Goal: Complete application form: Complete application form

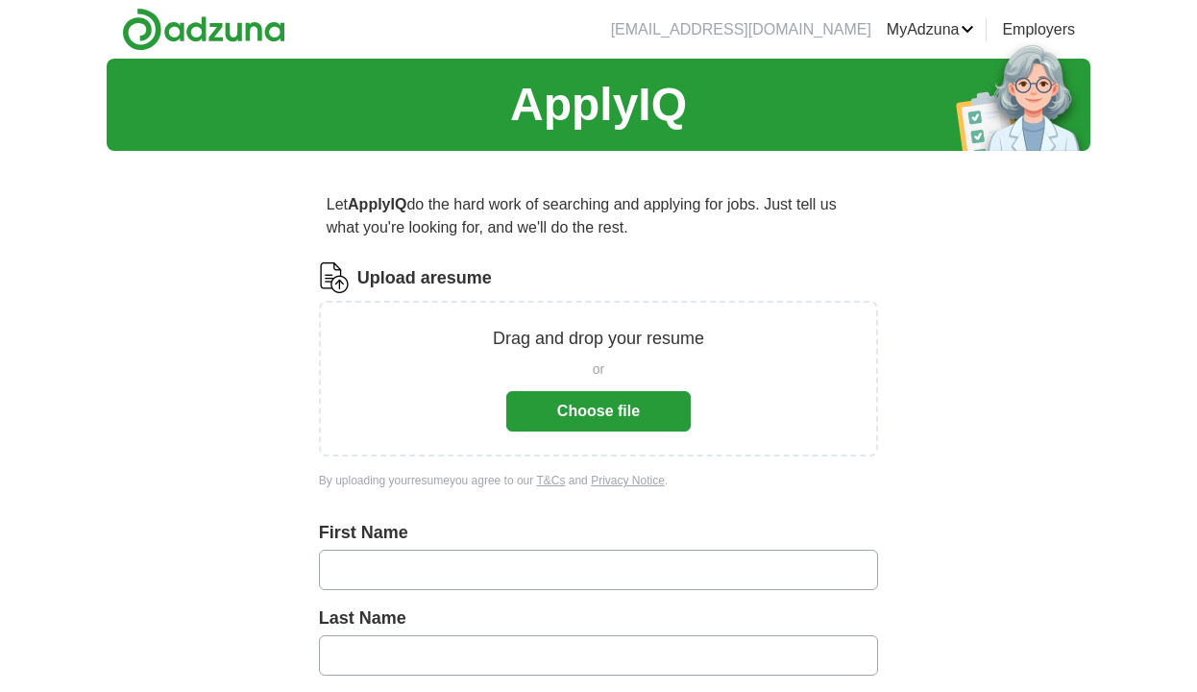
click at [588, 418] on button "Choose file" at bounding box center [598, 411] width 185 height 40
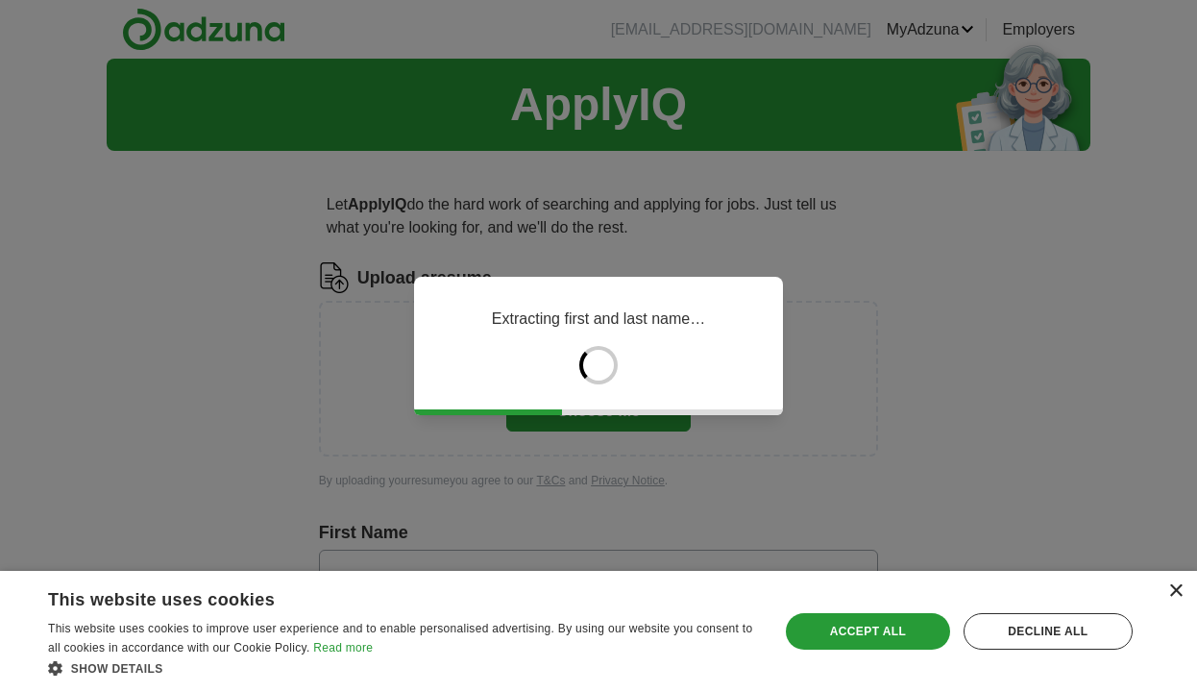
click at [1178, 594] on div "×" at bounding box center [1176, 591] width 14 height 14
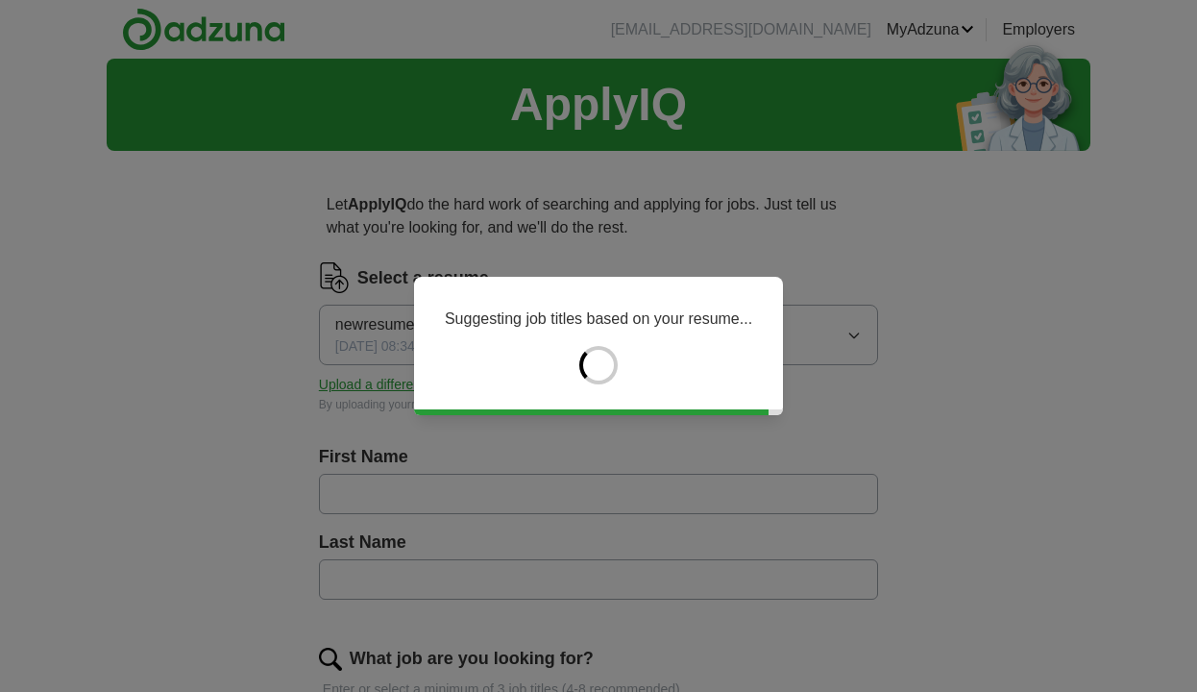
type input "*******"
type input "********"
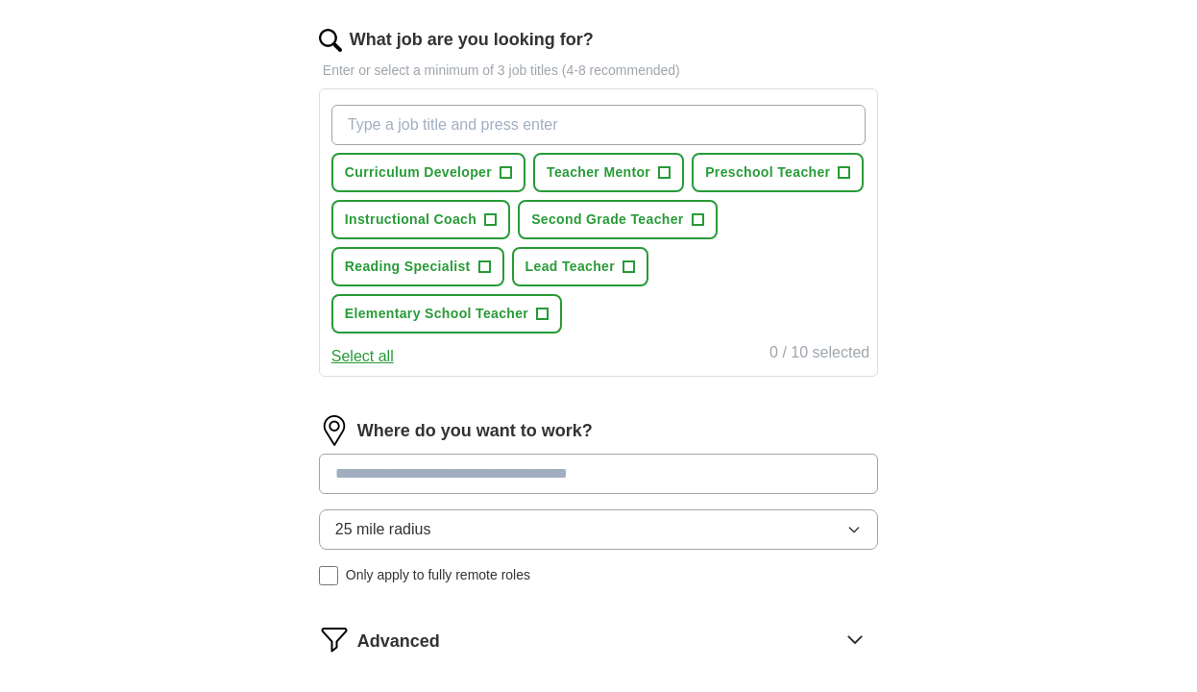
scroll to position [653, 0]
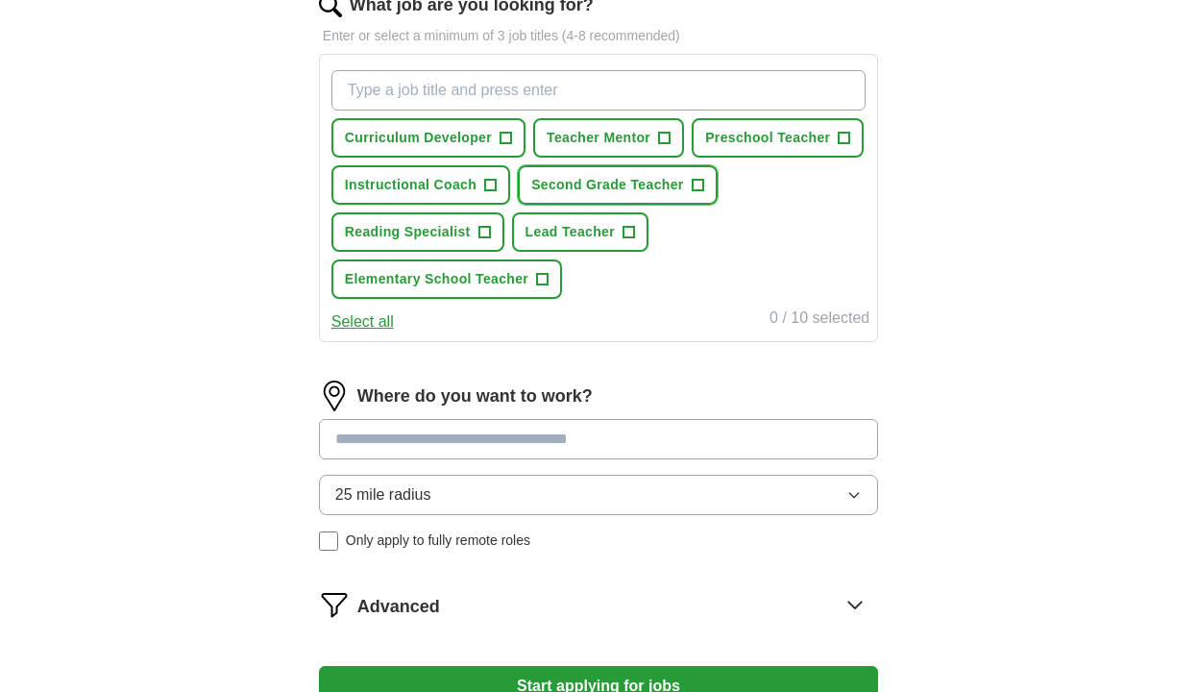
click at [711, 188] on button "Second Grade Teacher +" at bounding box center [617, 184] width 199 height 39
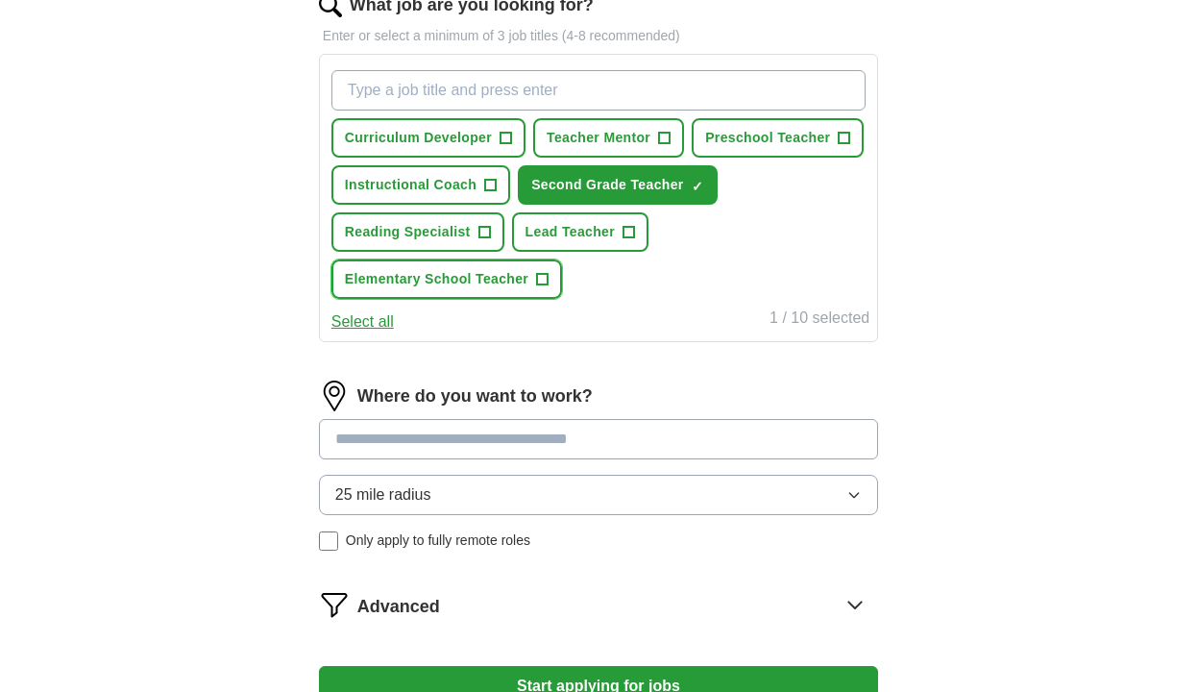
click at [549, 280] on button "Elementary School Teacher +" at bounding box center [447, 278] width 231 height 39
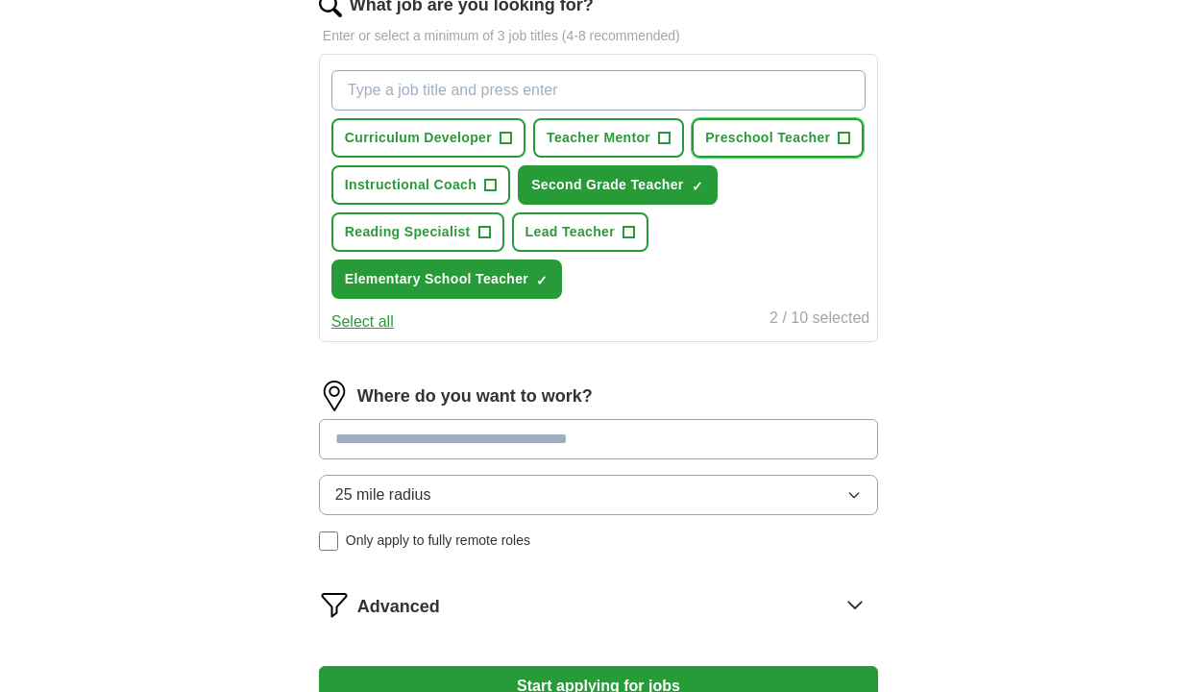
click at [840, 143] on span "+" at bounding box center [845, 138] width 12 height 15
click at [628, 243] on button "Lead Teacher +" at bounding box center [580, 231] width 136 height 39
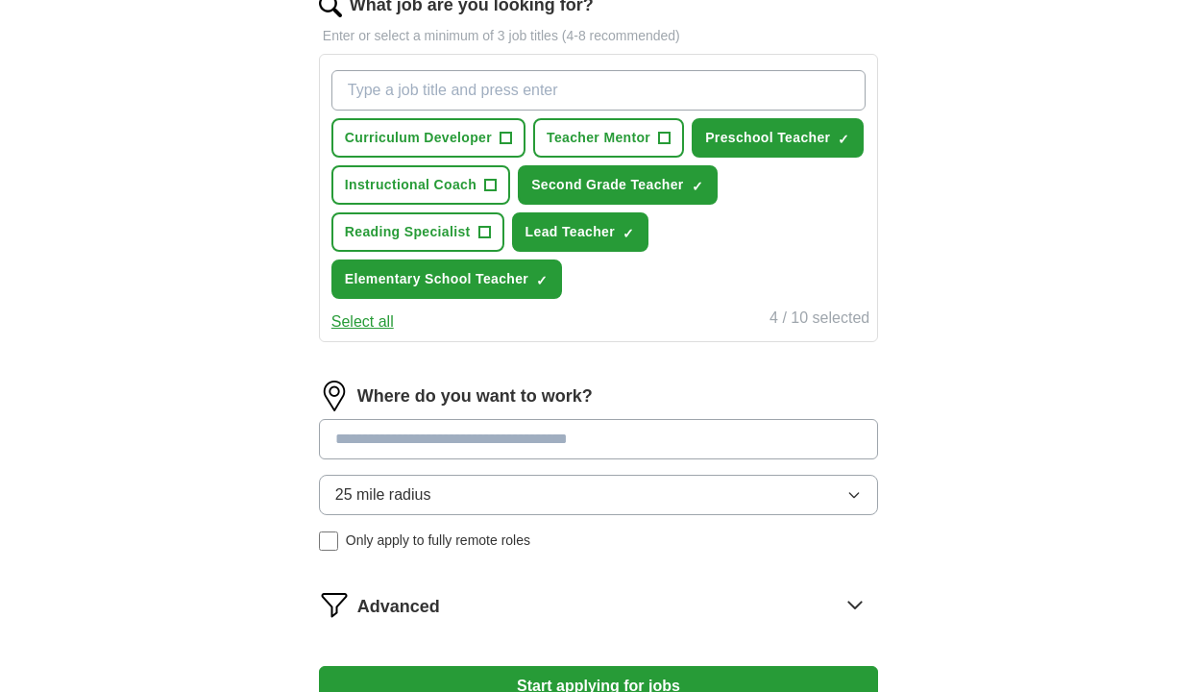
click at [362, 492] on span "25 mile radius" at bounding box center [383, 494] width 96 height 23
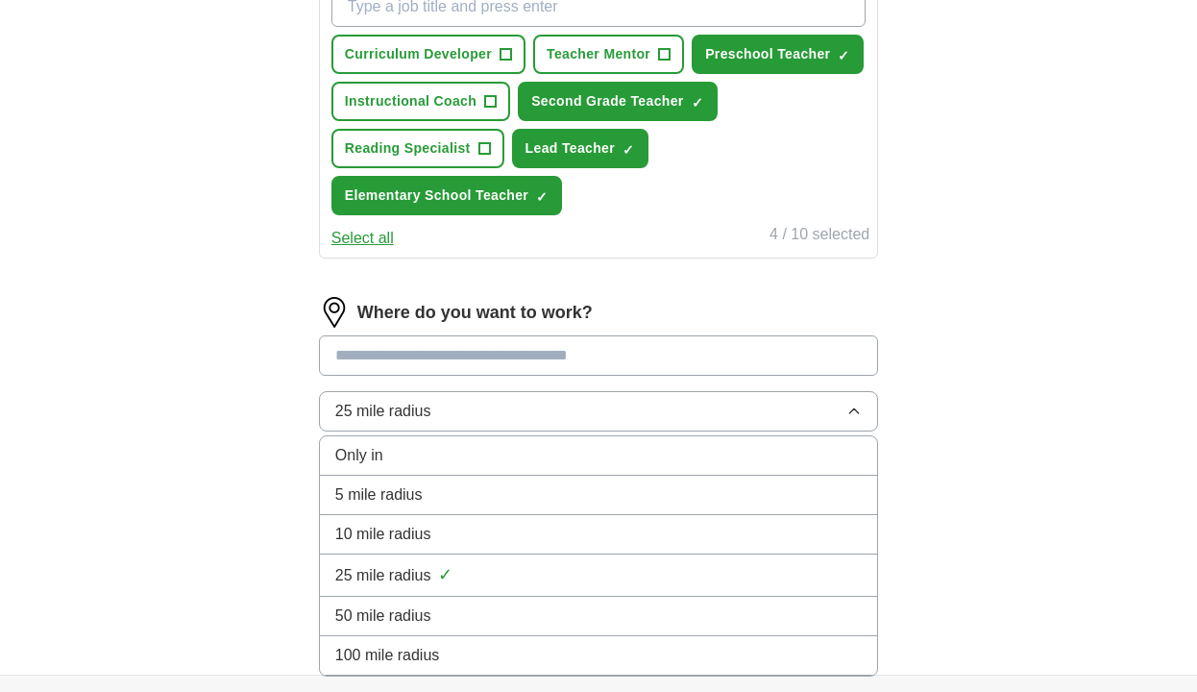
scroll to position [769, 0]
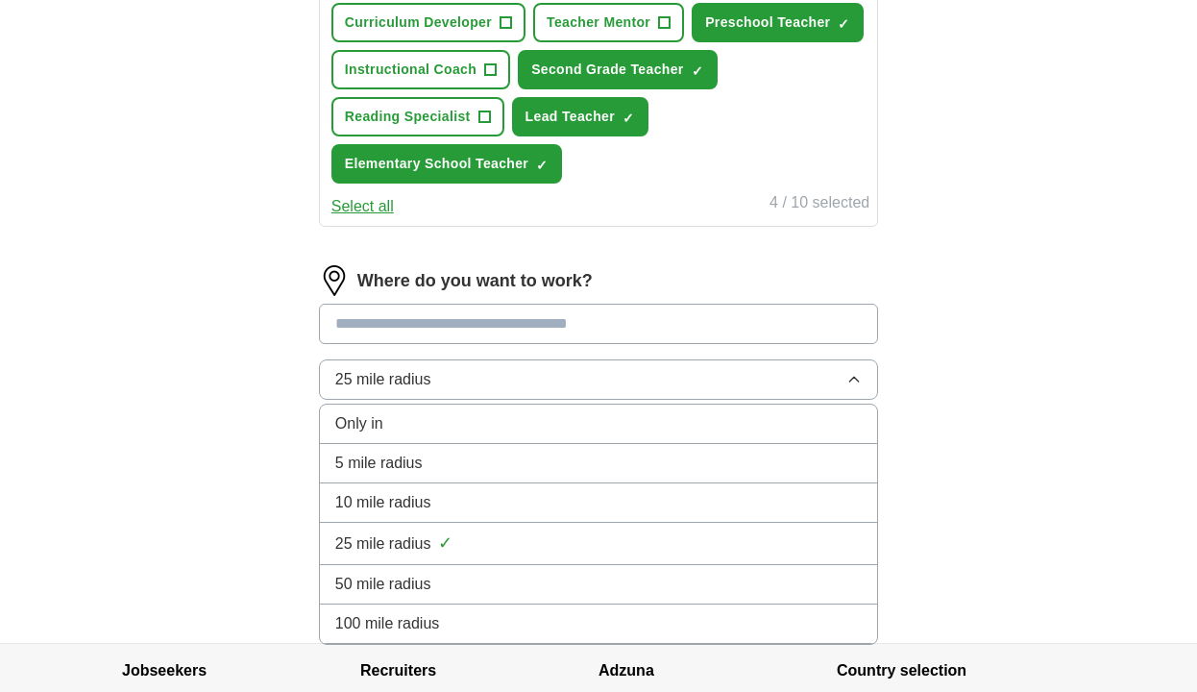
click at [261, 533] on div "Let ApplyIQ do the hard work of searching and applying for jobs. Just tell us w…" at bounding box center [599, 19] width 738 height 1245
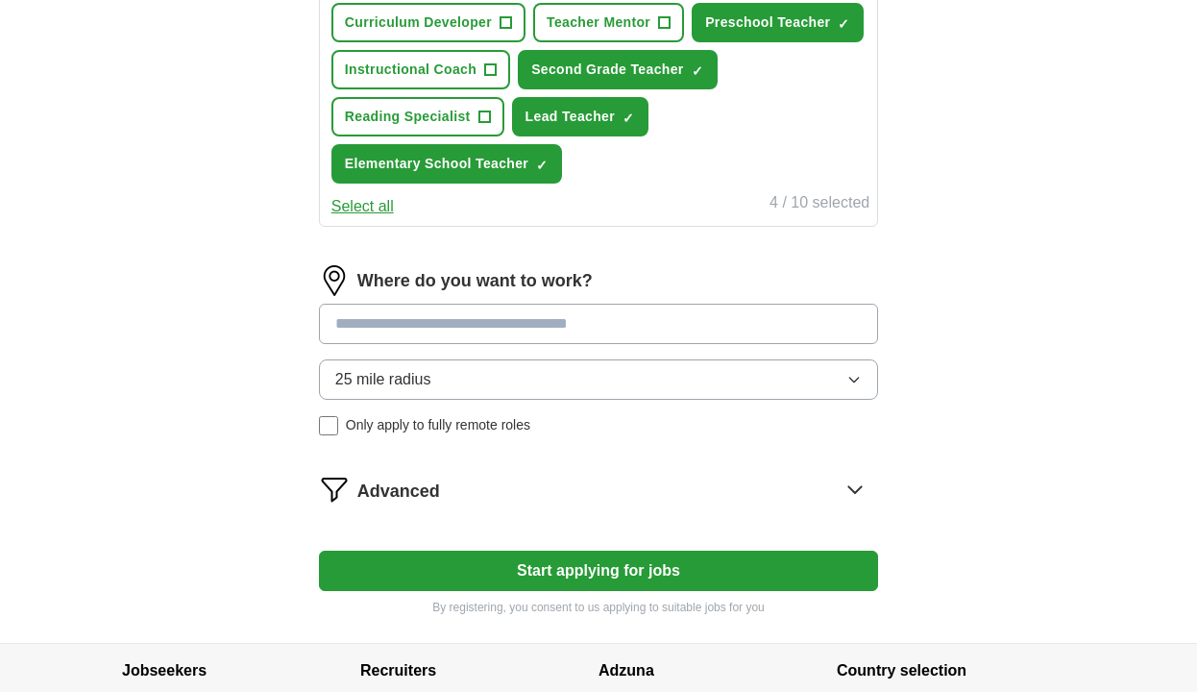
click at [462, 582] on button "Start applying for jobs" at bounding box center [598, 571] width 559 height 40
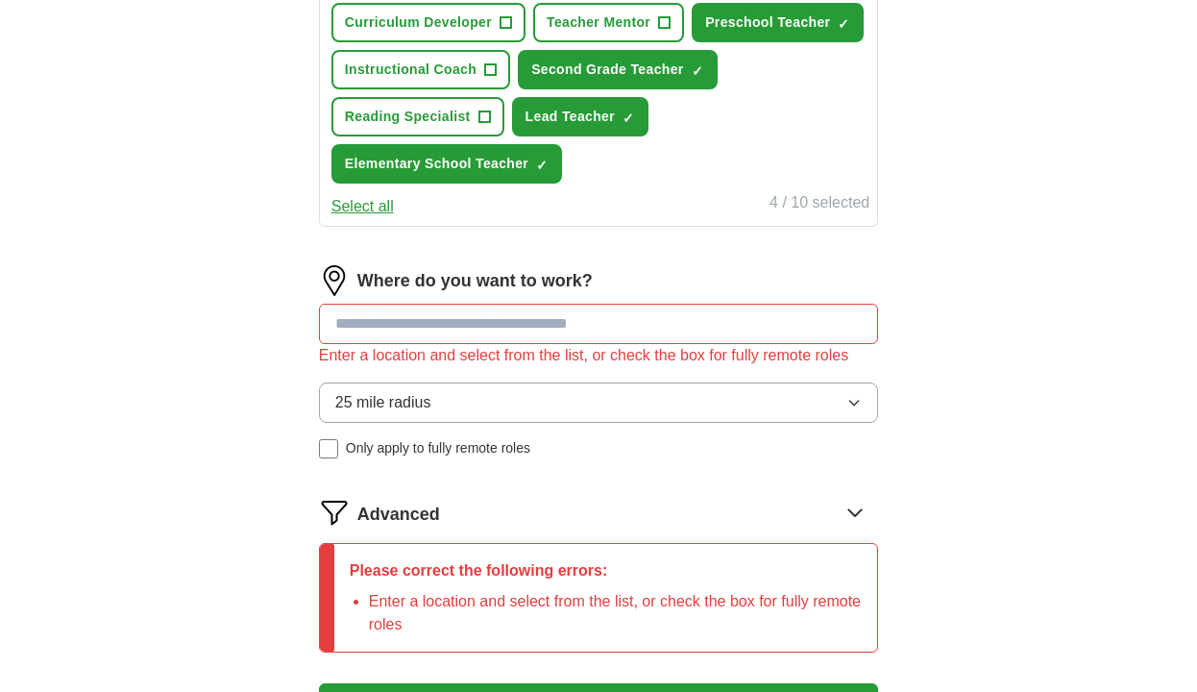
click at [470, 328] on input at bounding box center [598, 324] width 559 height 40
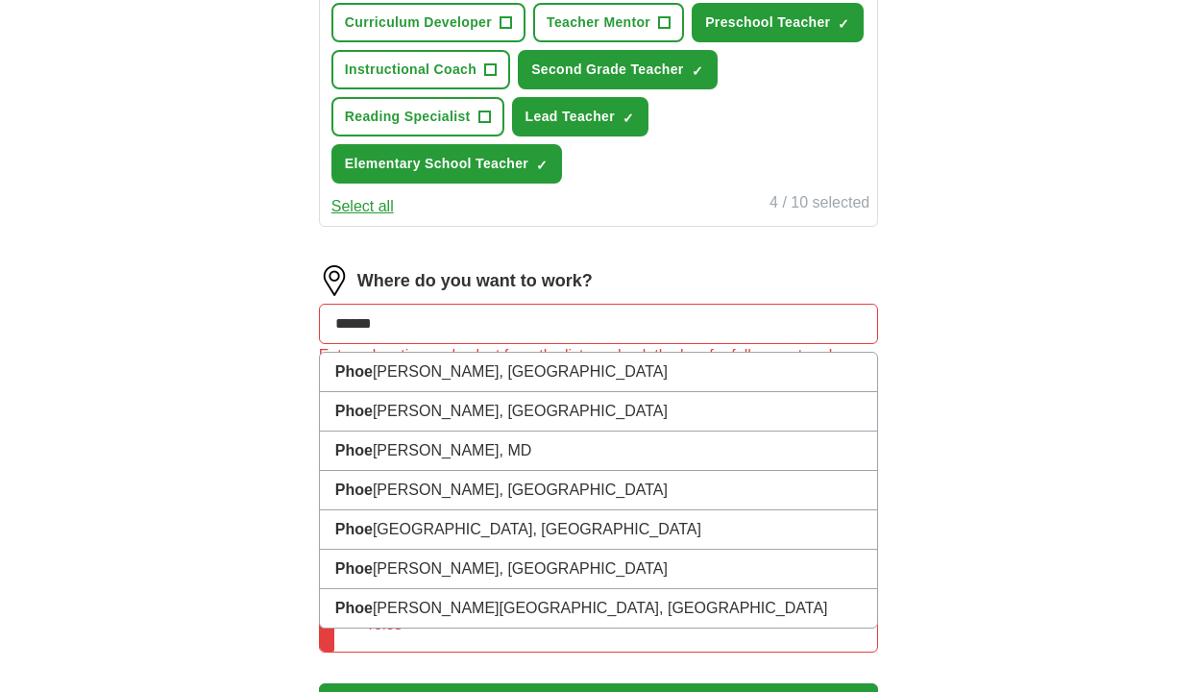
type input "*******"
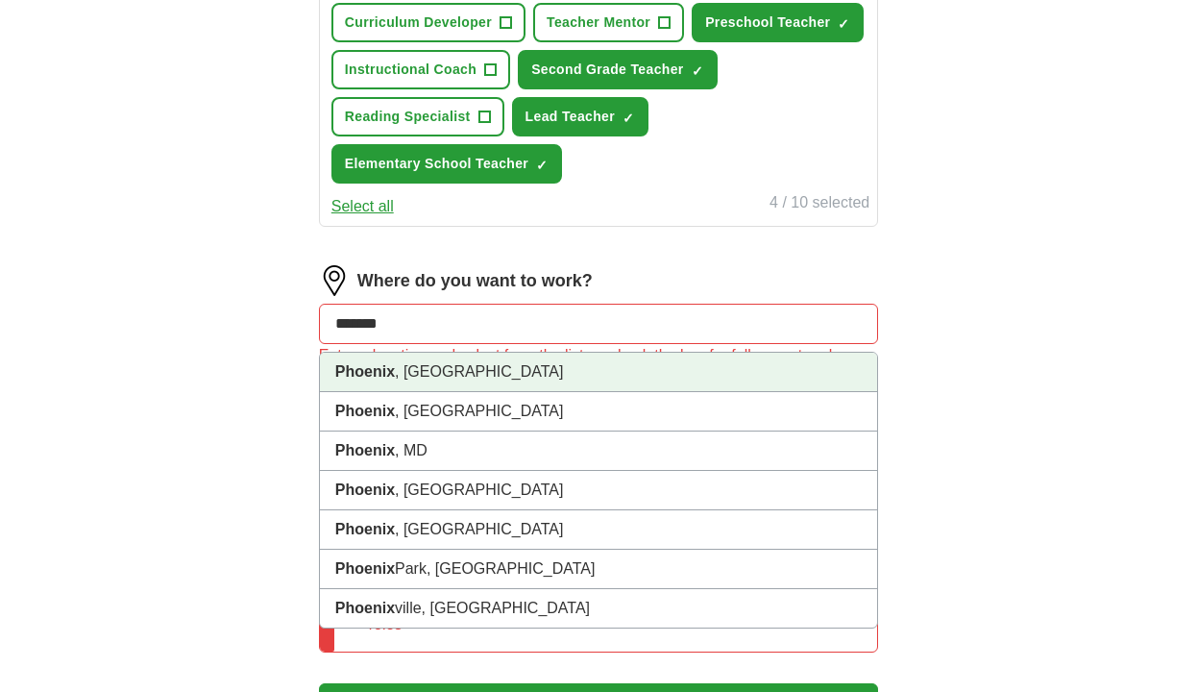
click at [558, 383] on li "[GEOGRAPHIC_DATA] , [GEOGRAPHIC_DATA]" at bounding box center [598, 372] width 557 height 39
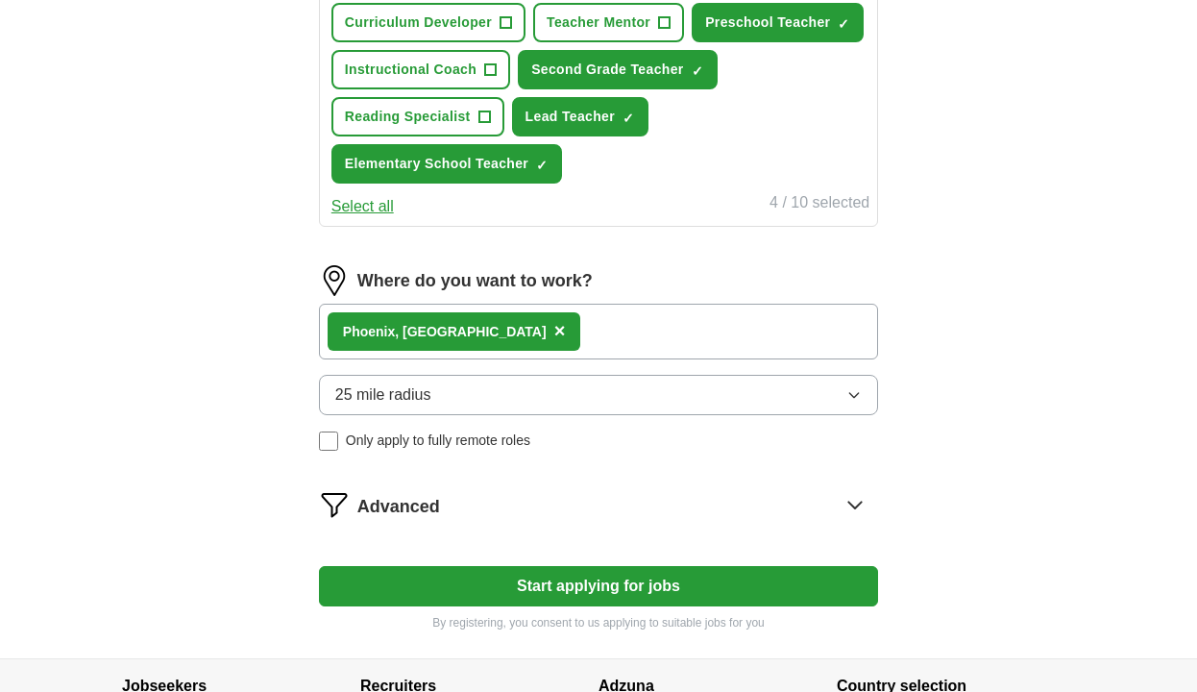
click at [556, 405] on button "25 mile radius" at bounding box center [598, 395] width 559 height 40
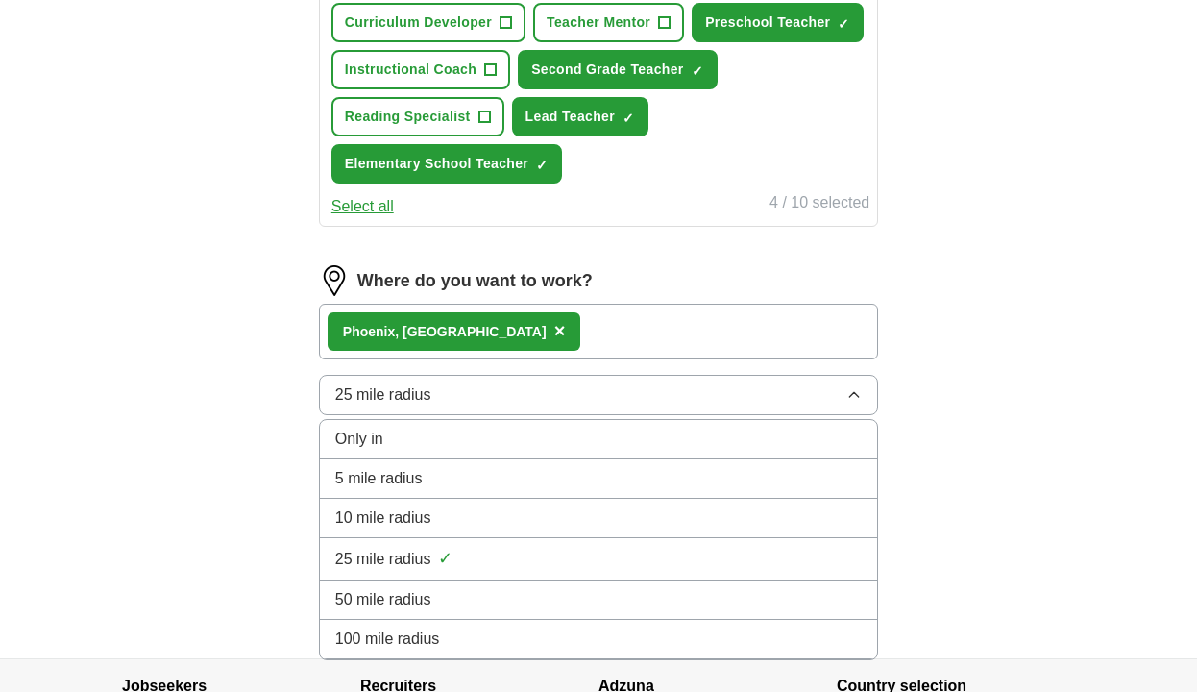
click at [420, 597] on span "50 mile radius" at bounding box center [383, 599] width 96 height 23
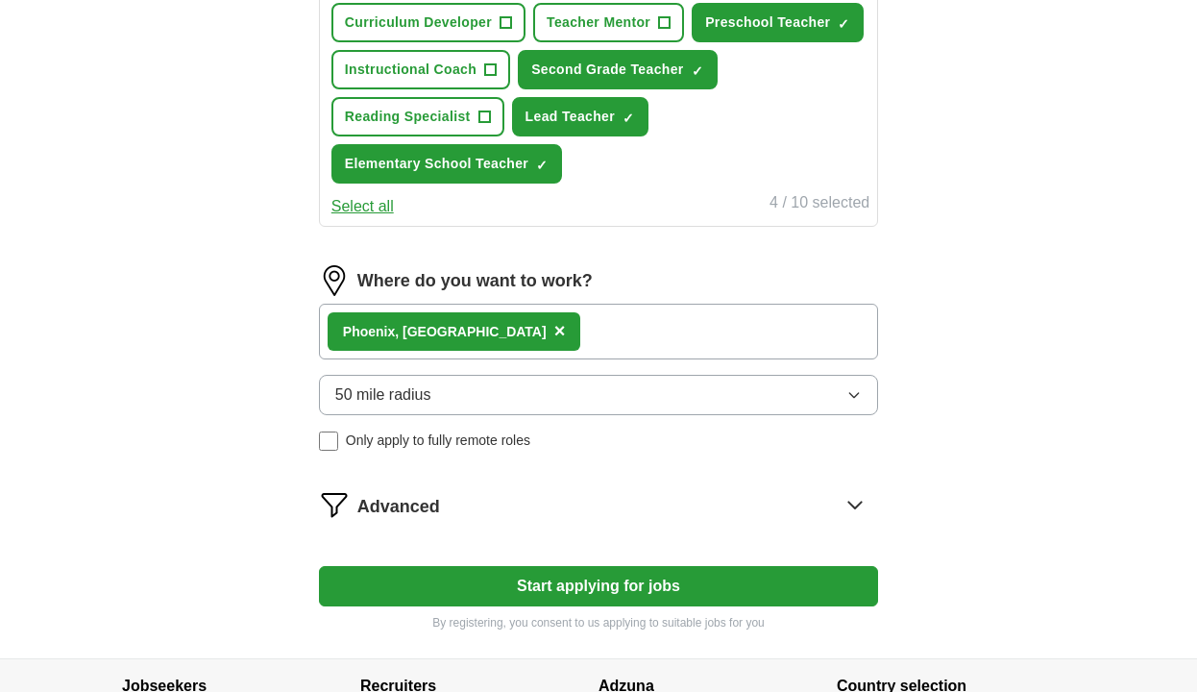
click at [237, 542] on div "Let ApplyIQ do the hard work of searching and applying for jobs. Just tell us w…" at bounding box center [599, 27] width 738 height 1261
click at [395, 584] on button "Start applying for jobs" at bounding box center [598, 586] width 559 height 40
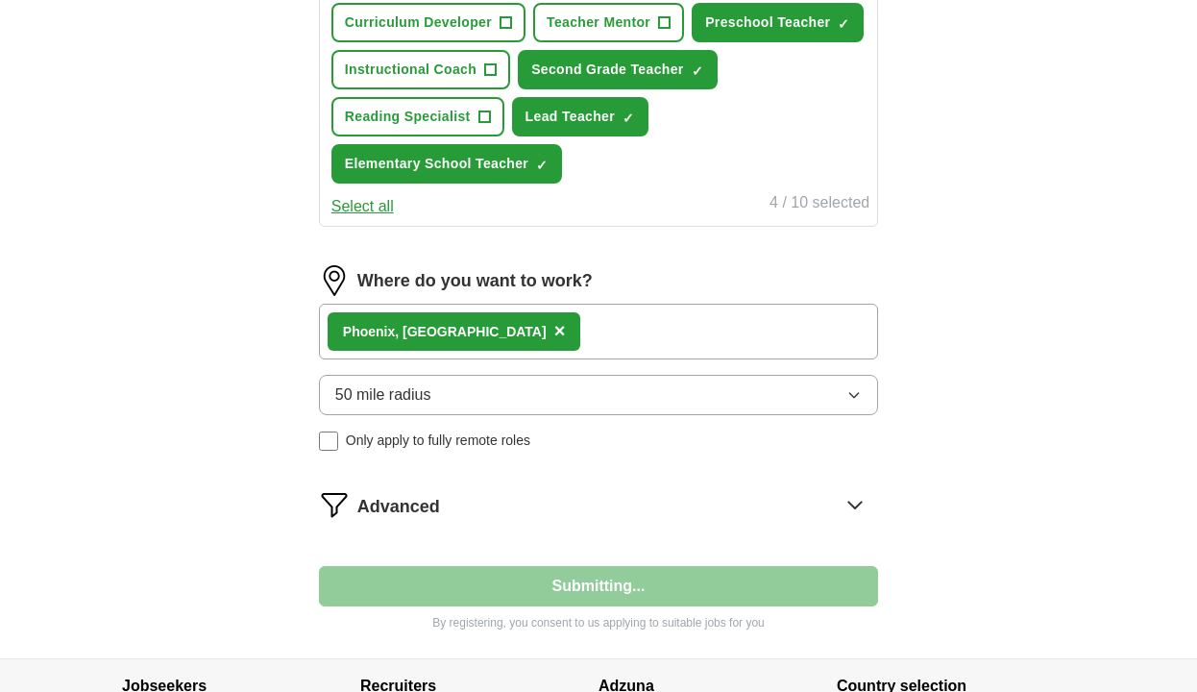
select select "**"
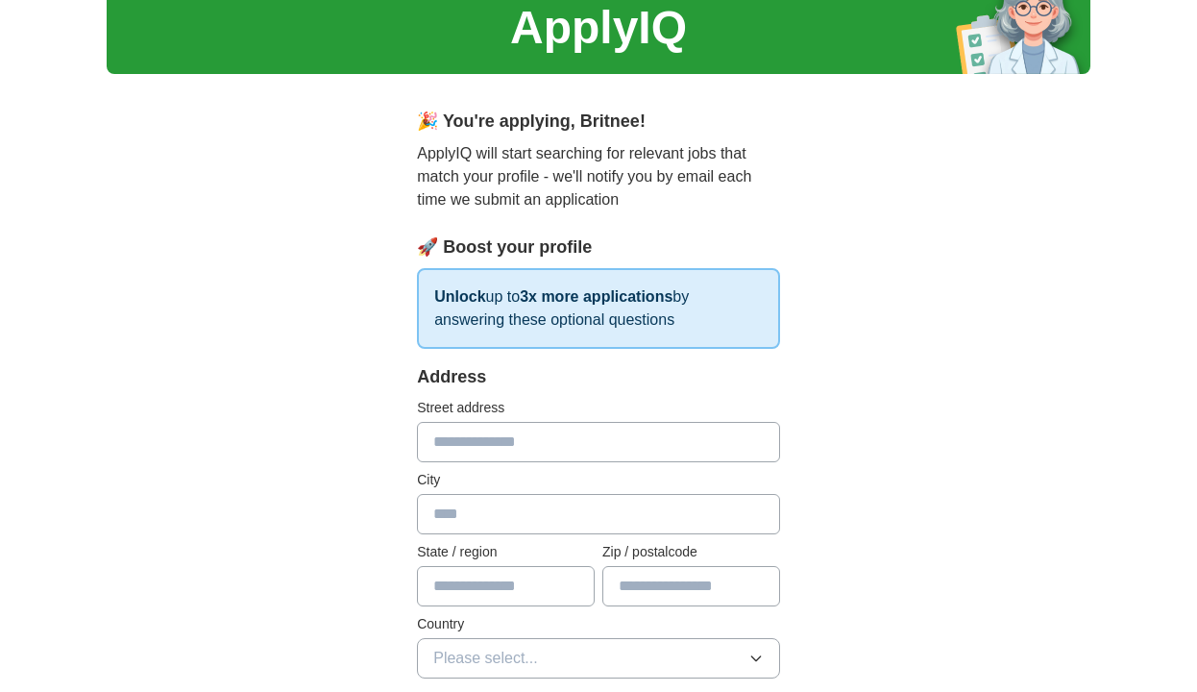
scroll to position [115, 0]
